Goal: Task Accomplishment & Management: Complete application form

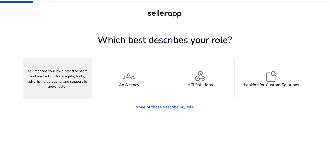
click at [76, 75] on div "person A Seller" at bounding box center [57, 78] width 68 height 41
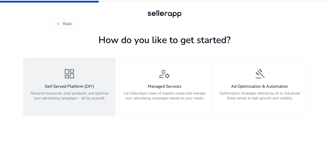
click at [78, 74] on div "dashboard Self Served Platform (DIY) Research keywords, track products, and opt…" at bounding box center [70, 86] width 86 height 39
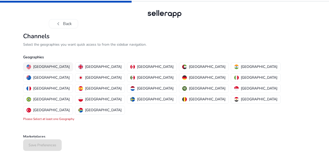
click at [52, 67] on p "[GEOGRAPHIC_DATA]" at bounding box center [51, 66] width 37 height 5
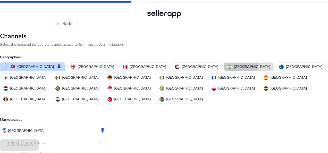
click at [233, 66] on p "[GEOGRAPHIC_DATA]" at bounding box center [251, 66] width 37 height 5
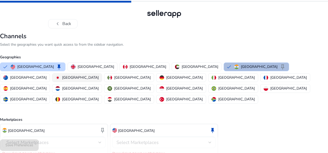
click at [99, 75] on p "[GEOGRAPHIC_DATA]" at bounding box center [80, 77] width 37 height 5
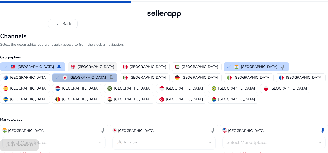
click at [102, 64] on p "[GEOGRAPHIC_DATA]" at bounding box center [95, 66] width 37 height 5
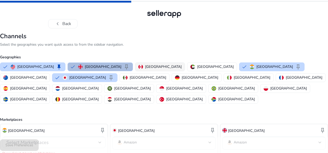
click at [149, 66] on p "[GEOGRAPHIC_DATA]" at bounding box center [163, 66] width 37 height 5
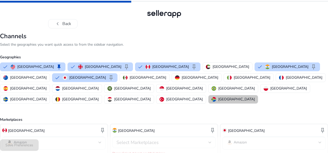
click at [218, 96] on p "[GEOGRAPHIC_DATA]" at bounding box center [236, 98] width 37 height 5
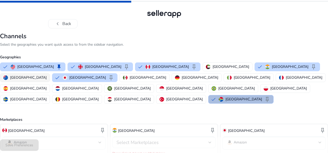
click at [47, 75] on p "[GEOGRAPHIC_DATA]" at bounding box center [28, 77] width 37 height 5
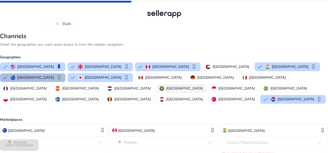
click at [166, 88] on p "[GEOGRAPHIC_DATA]" at bounding box center [184, 87] width 37 height 5
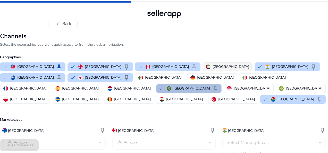
click at [203, 63] on button "[GEOGRAPHIC_DATA]" at bounding box center [227, 67] width 49 height 8
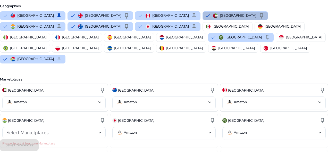
scroll to position [91, 0]
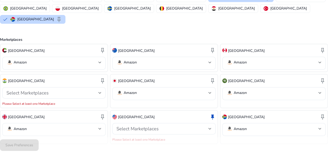
click at [51, 125] on mat-select-trigger "Amazon" at bounding box center [52, 128] width 92 height 6
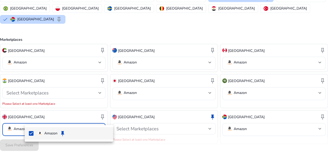
click at [51, 118] on div at bounding box center [164, 76] width 328 height 153
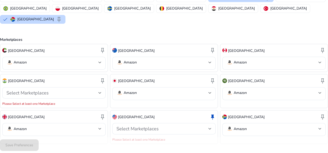
drag, startPoint x: 87, startPoint y: 128, endPoint x: 110, endPoint y: 127, distance: 22.9
click at [90, 128] on div "United Kingdom keep Amazon" at bounding box center [54, 127] width 108 height 34
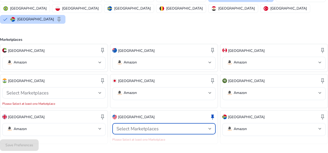
click at [149, 125] on span "Select Marketplaces" at bounding box center [137, 128] width 42 height 6
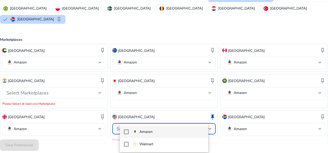
click at [139, 132] on p "Amazon" at bounding box center [145, 132] width 13 height 6
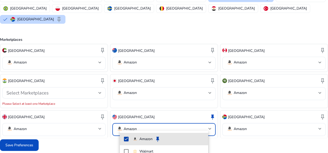
scroll to position [85, 0]
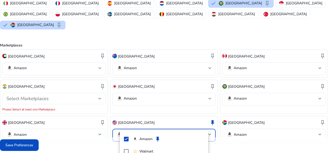
click at [51, 143] on div at bounding box center [164, 76] width 328 height 153
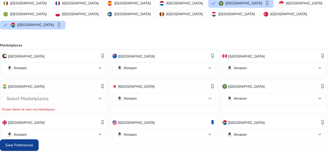
click at [33, 146] on span "Save Preferences" at bounding box center [19, 144] width 28 height 5
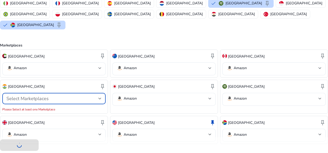
click at [80, 95] on div "Select Marketplaces" at bounding box center [52, 98] width 92 height 6
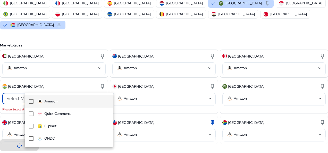
click at [49, 102] on p "Amazon" at bounding box center [50, 101] width 13 height 6
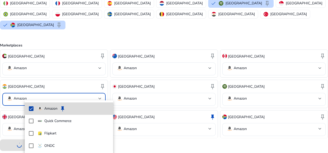
scroll to position [79, 0]
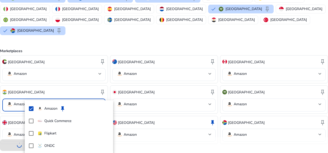
click at [9, 129] on div at bounding box center [164, 76] width 328 height 153
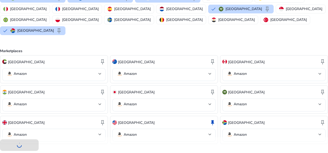
click at [48, 102] on div "India keep Amazon" at bounding box center [54, 99] width 108 height 28
click at [51, 101] on mat-select-trigger "Amazon" at bounding box center [52, 104] width 92 height 6
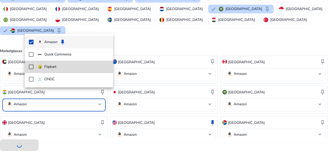
click at [30, 65] on mat-pseudo-checkbox at bounding box center [31, 66] width 5 height 5
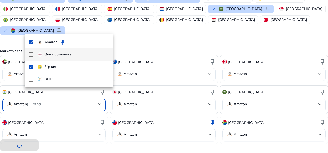
click at [33, 54] on mat-pseudo-checkbox at bounding box center [31, 54] width 5 height 5
click at [6, 113] on div at bounding box center [164, 76] width 328 height 153
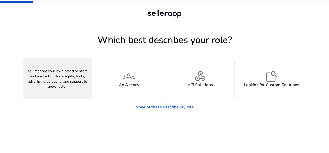
click at [69, 84] on div "person A Seller" at bounding box center [57, 78] width 68 height 41
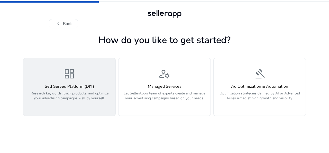
click at [77, 84] on h4 "Self Served Platform (DIY)" at bounding box center [70, 86] width 86 height 5
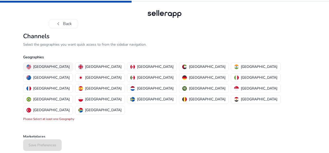
click at [50, 65] on p "[GEOGRAPHIC_DATA]" at bounding box center [51, 66] width 37 height 5
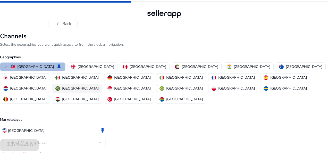
click at [99, 85] on div "[GEOGRAPHIC_DATA]" at bounding box center [76, 87] width 43 height 5
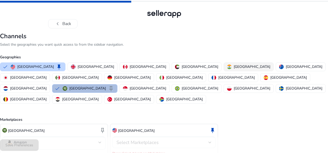
click at [233, 67] on p "[GEOGRAPHIC_DATA]" at bounding box center [251, 66] width 37 height 5
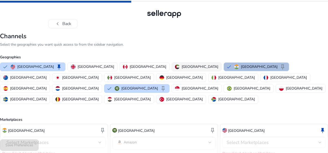
drag, startPoint x: 154, startPoint y: 65, endPoint x: 151, endPoint y: 68, distance: 3.8
click at [175, 65] on div "[GEOGRAPHIC_DATA]" at bounding box center [196, 66] width 43 height 5
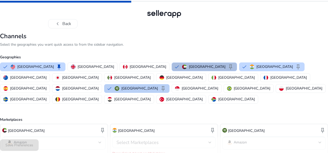
click at [169, 84] on button "Saudi Arabia keep" at bounding box center [136, 88] width 65 height 8
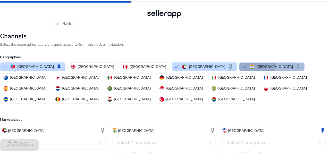
click at [239, 65] on button "India keep" at bounding box center [271, 67] width 65 height 8
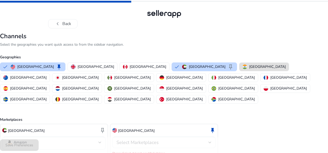
click at [242, 65] on img "button" at bounding box center [244, 66] width 5 height 5
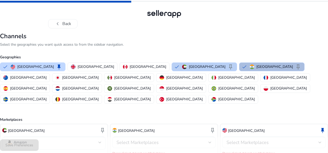
click at [189, 66] on p "[GEOGRAPHIC_DATA]" at bounding box center [207, 66] width 37 height 5
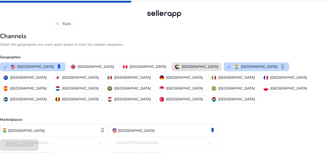
click at [186, 66] on p "[GEOGRAPHIC_DATA]" at bounding box center [199, 66] width 37 height 5
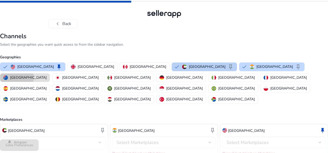
drag, startPoint x: 265, startPoint y: 66, endPoint x: 205, endPoint y: 68, distance: 60.0
click at [47, 75] on p "[GEOGRAPHIC_DATA]" at bounding box center [28, 77] width 37 height 5
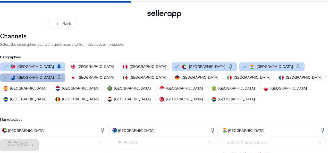
click at [123, 65] on img "button" at bounding box center [125, 66] width 5 height 5
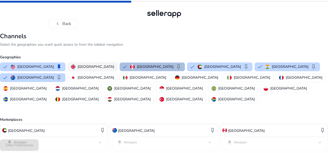
click at [94, 66] on p "[GEOGRAPHIC_DATA]" at bounding box center [95, 66] width 37 height 5
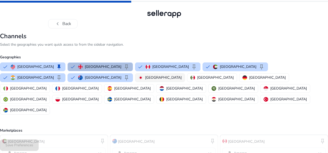
click at [145, 80] on p "[GEOGRAPHIC_DATA]" at bounding box center [163, 77] width 37 height 5
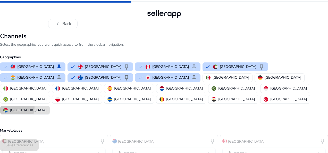
click at [50, 106] on button "[GEOGRAPHIC_DATA]" at bounding box center [24, 110] width 49 height 8
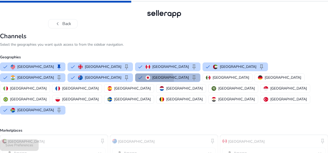
click at [145, 80] on div "Japan keep" at bounding box center [170, 77] width 51 height 6
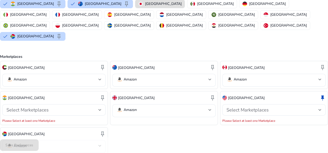
scroll to position [74, 0]
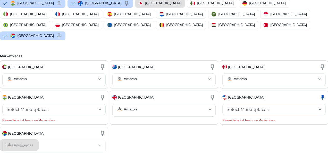
click at [230, 106] on span "Select Marketplaces" at bounding box center [247, 109] width 42 height 6
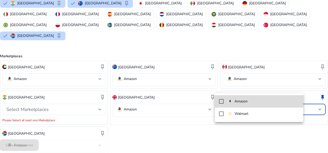
click at [231, 104] on div "Amazon" at bounding box center [237, 101] width 20 height 6
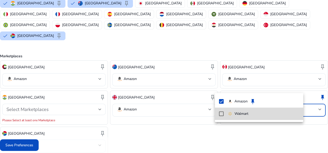
click at [223, 115] on mat-pseudo-checkbox at bounding box center [221, 113] width 5 height 5
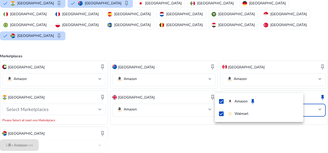
click at [53, 89] on div at bounding box center [164, 76] width 328 height 153
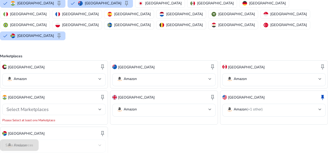
click at [46, 106] on span "Select Marketplaces" at bounding box center [27, 109] width 42 height 6
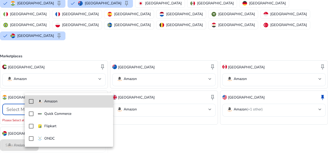
click at [31, 99] on mat-option "Amazon" at bounding box center [69, 101] width 88 height 12
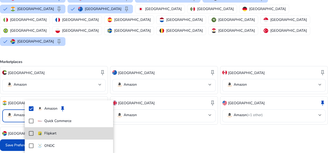
drag, startPoint x: 32, startPoint y: 133, endPoint x: 41, endPoint y: 130, distance: 9.9
click at [32, 133] on mat-pseudo-checkbox at bounding box center [31, 133] width 5 height 5
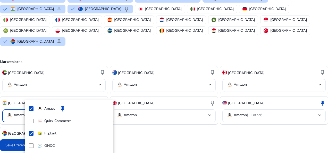
click at [146, 120] on div at bounding box center [164, 76] width 328 height 153
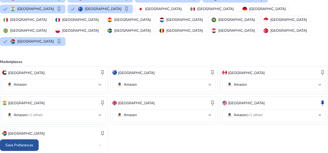
click at [33, 142] on span "Save Preferences" at bounding box center [19, 144] width 28 height 5
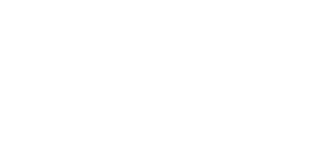
scroll to position [0, 0]
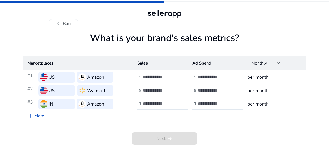
click at [209, 81] on div at bounding box center [221, 76] width 46 height 11
click at [209, 77] on input "number" at bounding box center [215, 77] width 35 height 6
click at [201, 78] on input "****" at bounding box center [215, 77] width 35 height 6
type input "***"
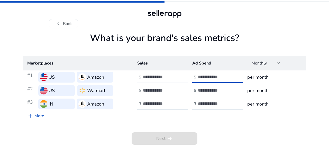
click at [168, 77] on input "number" at bounding box center [160, 77] width 35 height 6
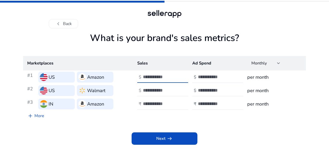
type input "****"
drag, startPoint x: 162, startPoint y: 80, endPoint x: 140, endPoint y: 78, distance: 22.4
click at [140, 78] on div "$ ****" at bounding box center [163, 76] width 52 height 11
click at [147, 74] on input "****" at bounding box center [160, 77] width 35 height 6
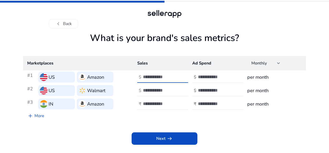
click at [147, 74] on input "****" at bounding box center [160, 77] width 35 height 6
click at [153, 86] on div at bounding box center [166, 90] width 46 height 11
paste input "****"
type input "****"
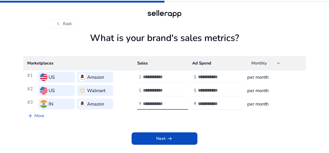
click at [155, 106] on input "number" at bounding box center [160, 104] width 35 height 6
paste input "****"
type input "****"
click at [206, 93] on div at bounding box center [221, 90] width 46 height 11
click at [207, 90] on input "number" at bounding box center [215, 90] width 35 height 6
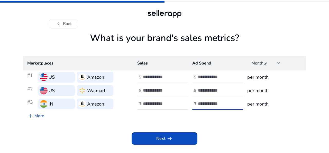
click at [210, 102] on input "number" at bounding box center [215, 104] width 35 height 6
click at [209, 90] on input "**" at bounding box center [215, 90] width 35 height 6
type input "***"
click at [209, 101] on input "number" at bounding box center [215, 104] width 35 height 6
type input "***"
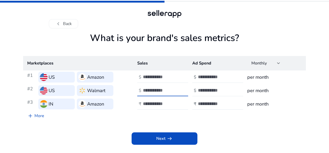
drag, startPoint x: 156, startPoint y: 89, endPoint x: 142, endPoint y: 89, distance: 13.6
click at [142, 89] on div "$ ****" at bounding box center [163, 90] width 52 height 11
type input "****"
drag, startPoint x: 161, startPoint y: 105, endPoint x: 143, endPoint y: 106, distance: 18.3
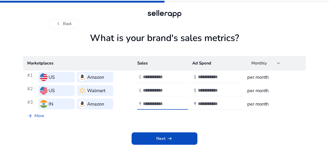
click at [143, 106] on input "****" at bounding box center [160, 104] width 35 height 6
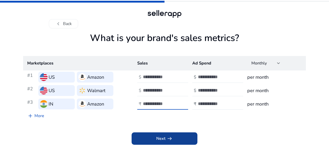
type input "*****"
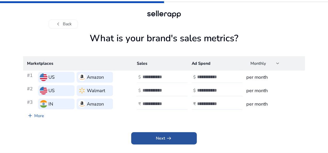
scroll to position [0, 0]
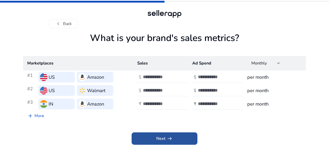
click at [172, 136] on span "arrow_right_alt" at bounding box center [170, 138] width 6 height 6
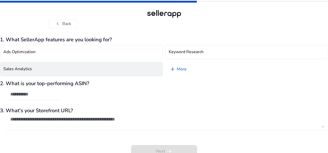
click at [74, 69] on button "Sales Analytics" at bounding box center [81, 69] width 163 height 14
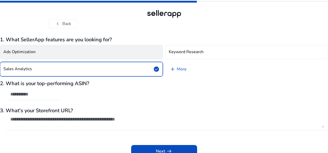
click at [119, 55] on button "Ads Optimization" at bounding box center [81, 52] width 163 height 14
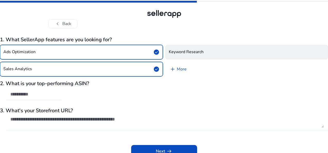
click at [188, 53] on h4 "Keyword Research" at bounding box center [186, 51] width 35 height 5
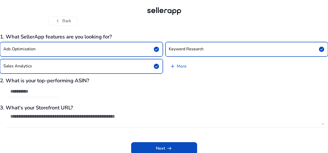
scroll to position [4, 0]
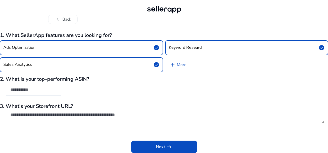
click at [84, 90] on div "2. What is your top-performing ASIN?" at bounding box center [164, 88] width 328 height 25
click at [55, 92] on input "text" at bounding box center [33, 90] width 46 height 6
click at [61, 112] on textarea at bounding box center [166, 117] width 313 height 11
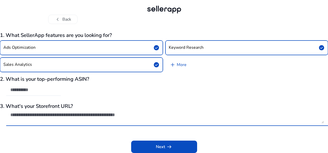
paste textarea "**********"
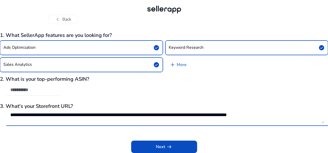
scroll to position [0, 0]
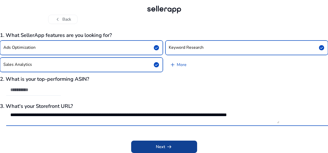
type textarea "**********"
click at [170, 145] on span "arrow_right_alt" at bounding box center [169, 146] width 6 height 6
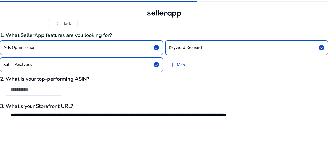
scroll to position [0, 0]
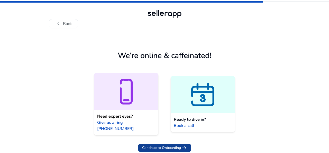
click at [165, 145] on span "Continue to Onboarding" at bounding box center [161, 147] width 39 height 5
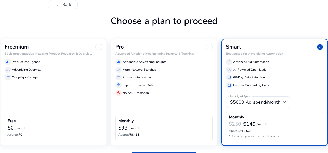
scroll to position [34, 0]
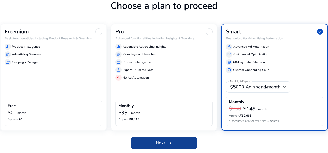
click at [162, 139] on span "Next arrow_right_alt" at bounding box center [164, 142] width 16 height 6
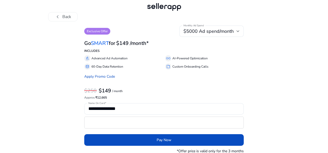
scroll to position [7, 0]
